Goal: Information Seeking & Learning: Understand process/instructions

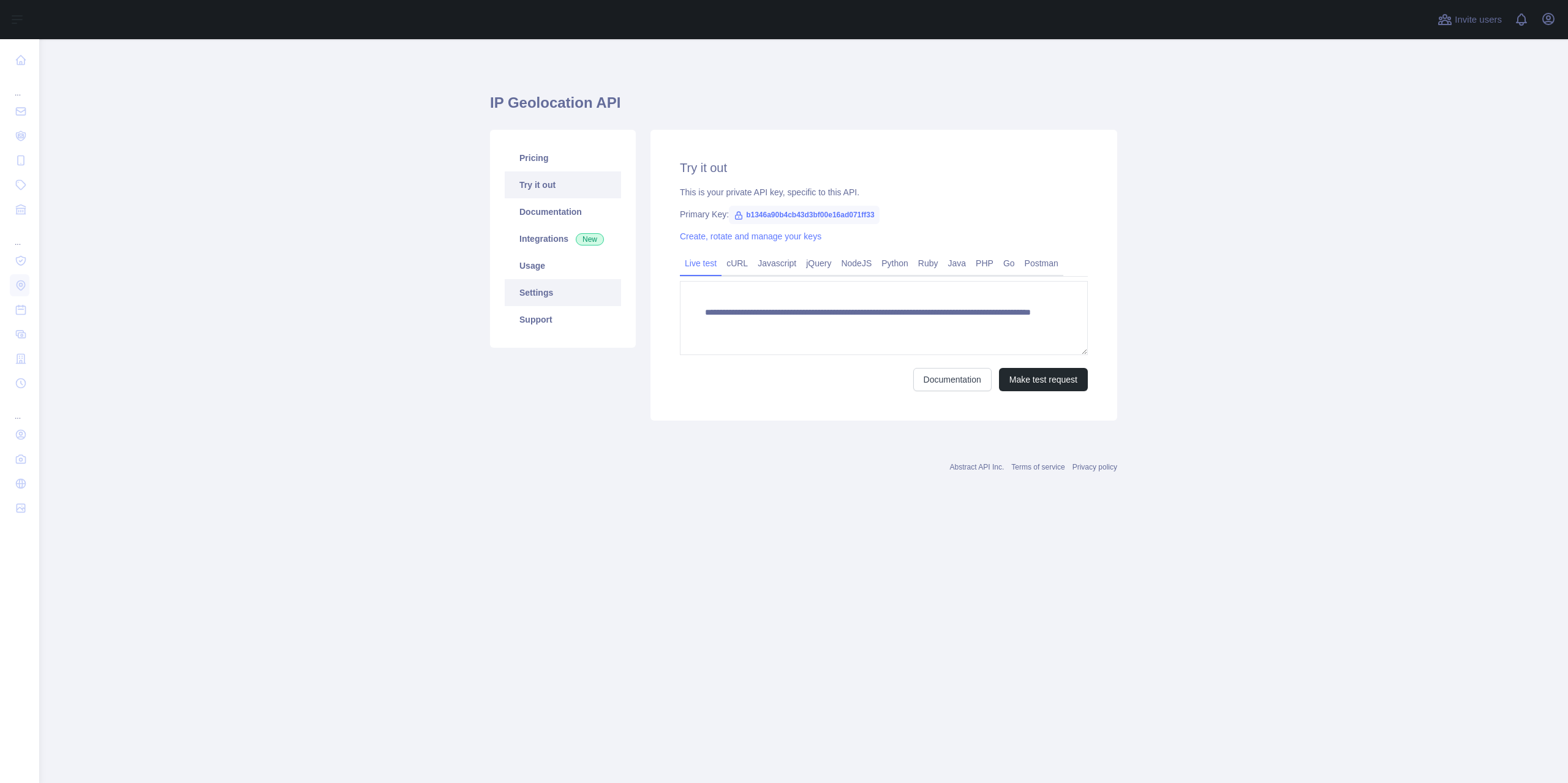
click at [538, 286] on link "Settings" at bounding box center [562, 292] width 116 height 27
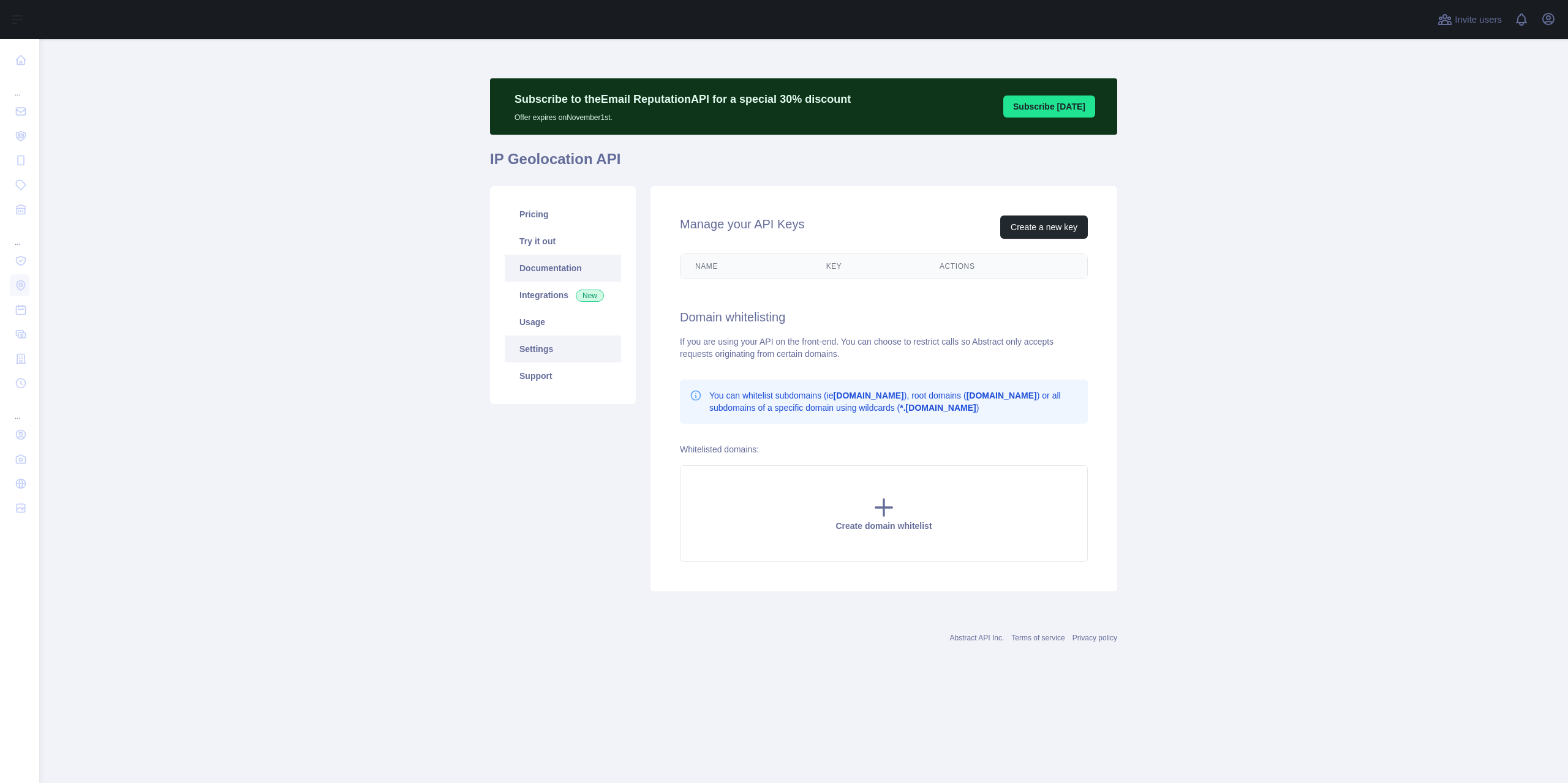
click at [538, 263] on link "Documentation" at bounding box center [562, 267] width 116 height 27
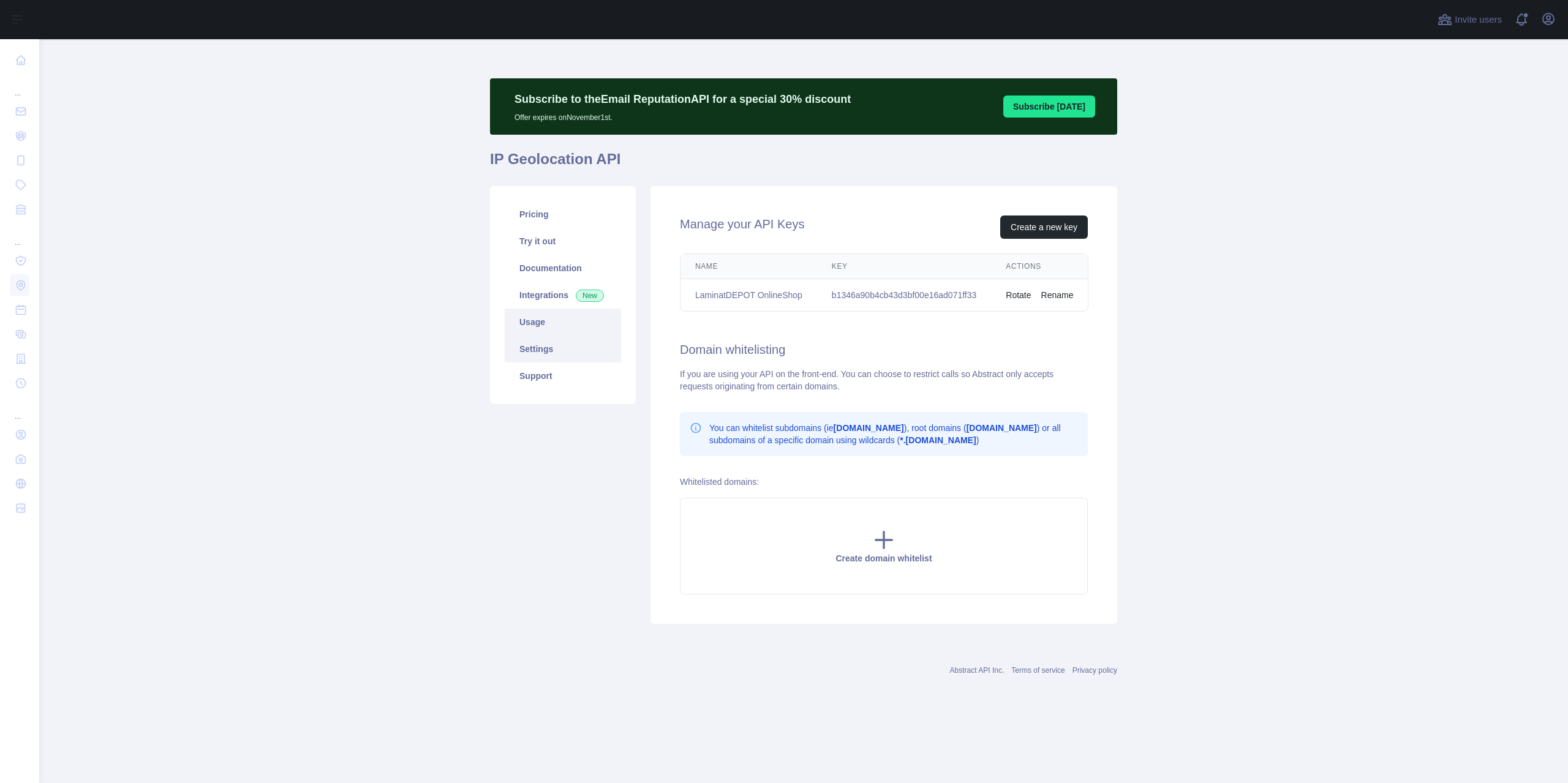
click at [534, 322] on link "Usage" at bounding box center [562, 322] width 116 height 27
